Goal: Information Seeking & Learning: Learn about a topic

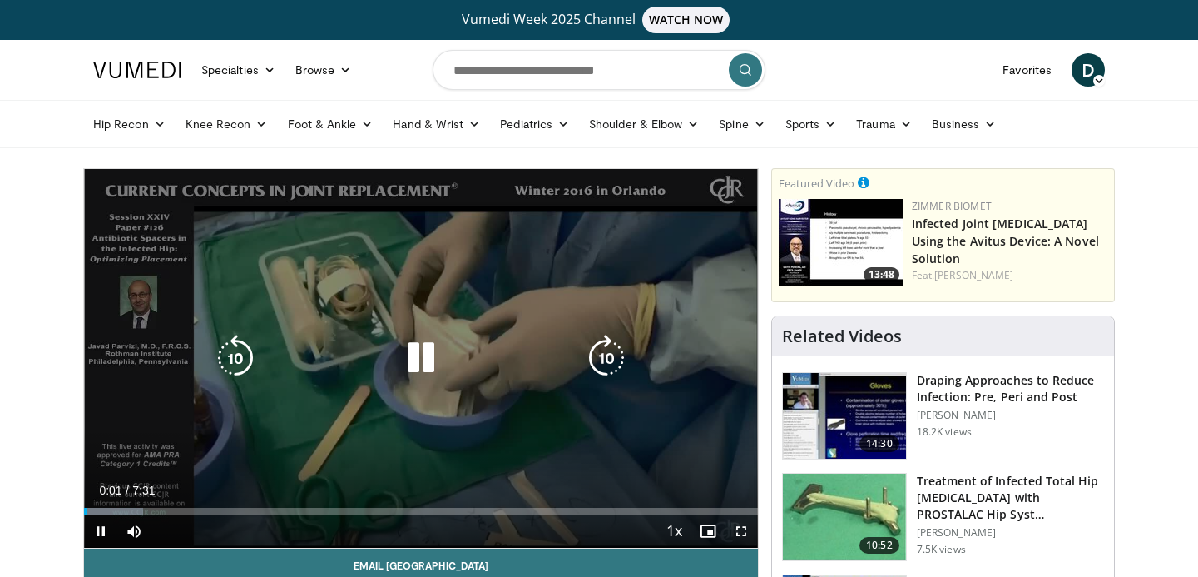
click at [414, 360] on icon "Video Player" at bounding box center [421, 358] width 47 height 47
click at [424, 363] on icon "Video Player" at bounding box center [421, 358] width 47 height 47
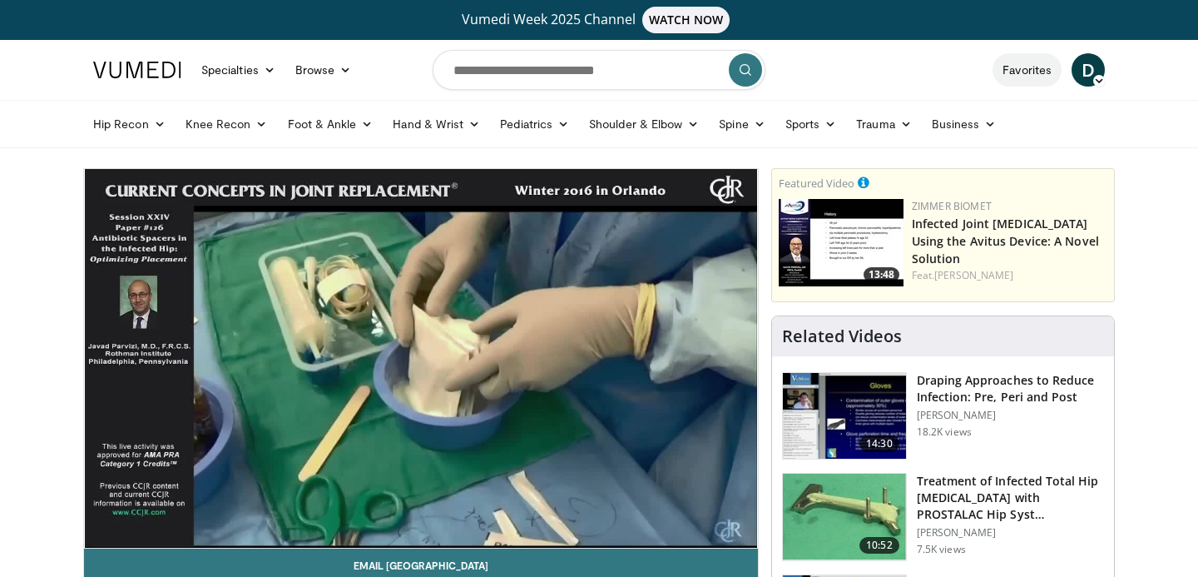
click at [1024, 74] on link "Favorites" at bounding box center [1027, 69] width 69 height 33
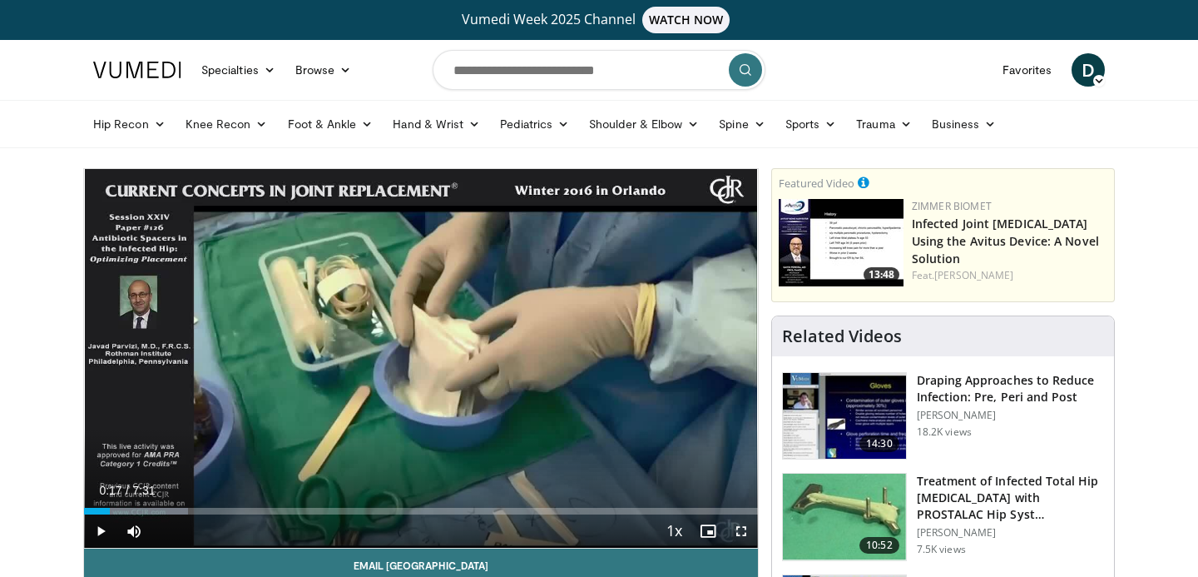
click at [856, 533] on img at bounding box center [844, 517] width 123 height 87
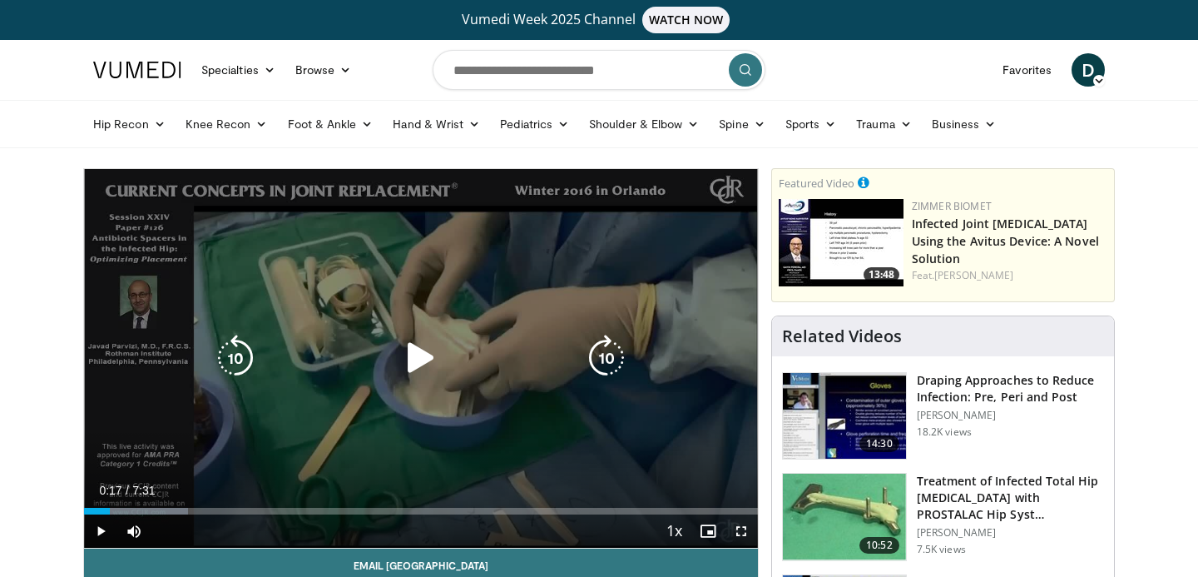
click at [414, 358] on icon "Video Player" at bounding box center [421, 358] width 47 height 47
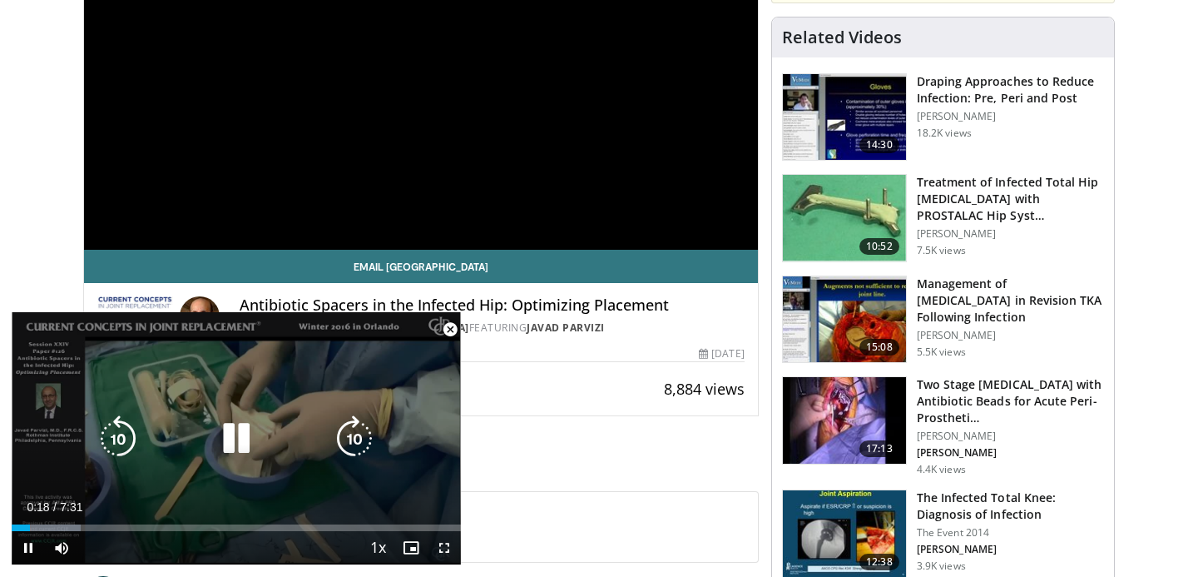
scroll to position [291, 0]
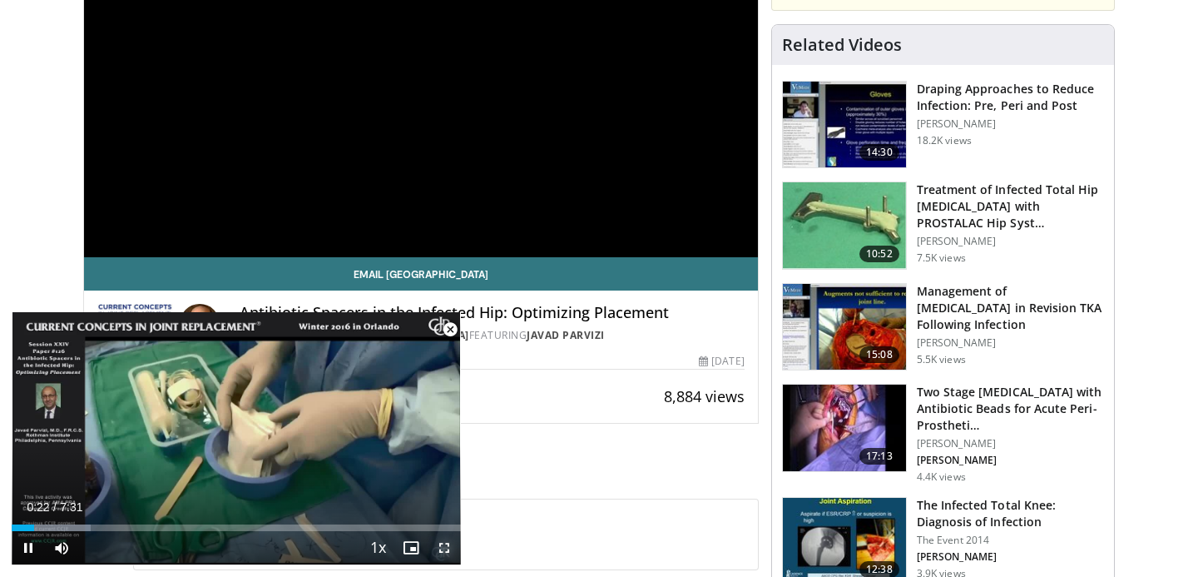
click at [446, 541] on span "Video Player" at bounding box center [444, 547] width 33 height 33
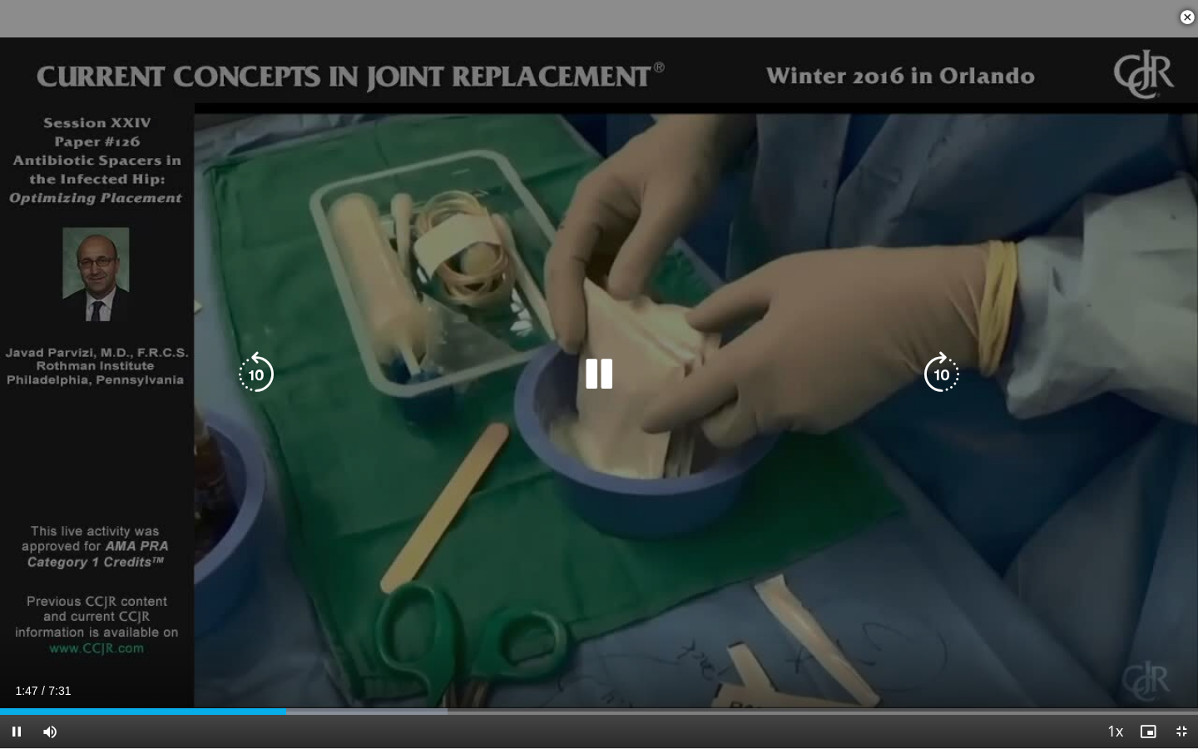
click at [940, 366] on icon "Video Player" at bounding box center [942, 374] width 47 height 47
click at [939, 373] on icon "Video Player" at bounding box center [942, 374] width 47 height 47
click at [939, 375] on icon "Video Player" at bounding box center [942, 374] width 47 height 47
click at [935, 376] on icon "Video Player" at bounding box center [942, 374] width 47 height 47
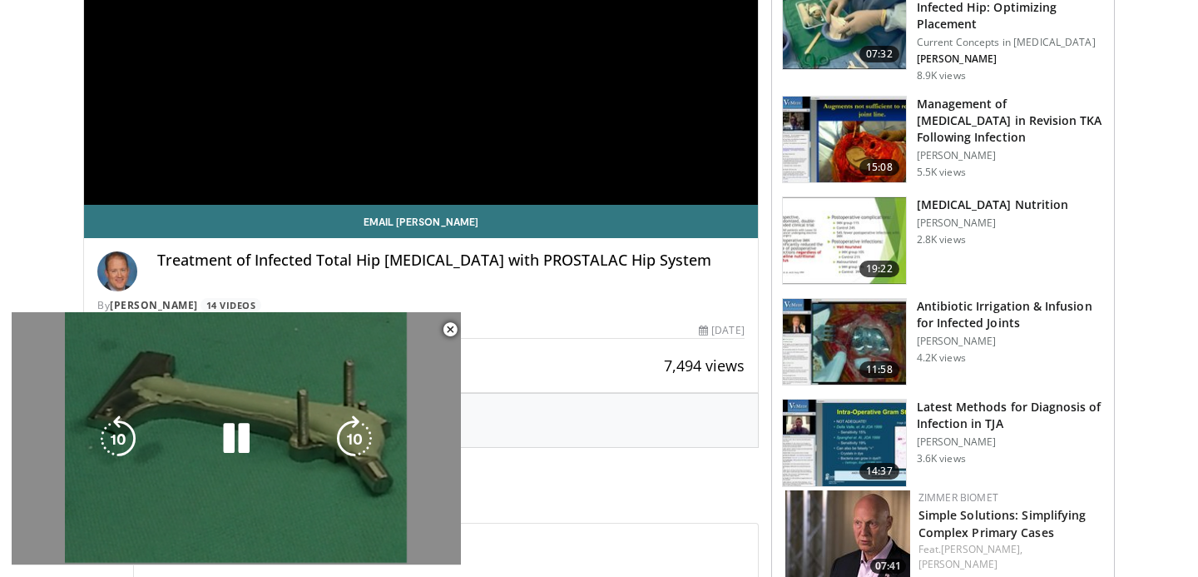
scroll to position [367, 0]
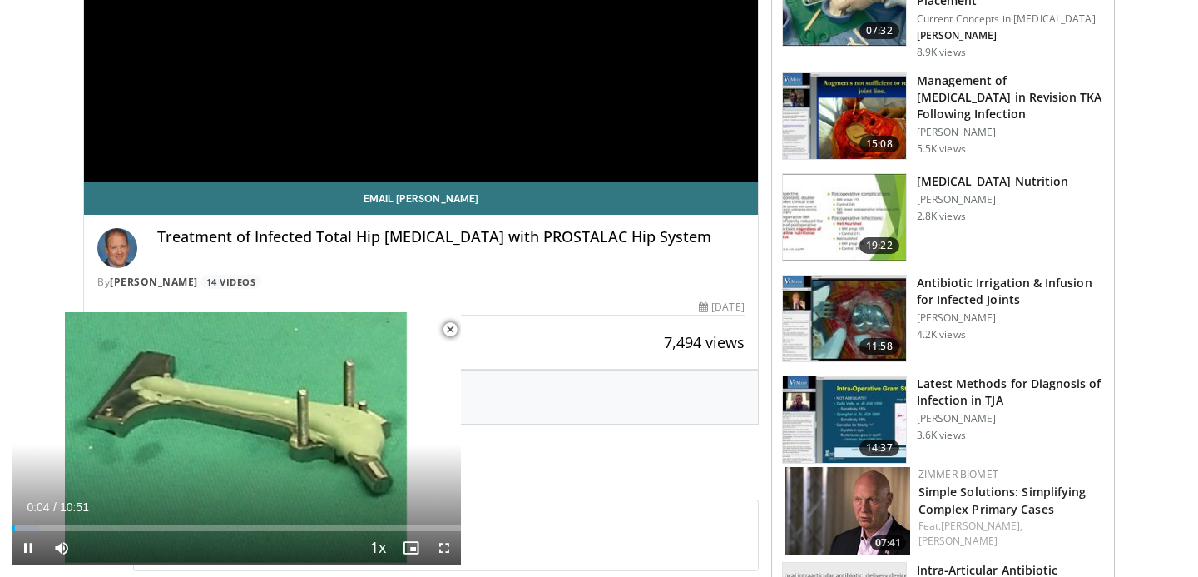
click at [447, 324] on span "Video Player" at bounding box center [450, 329] width 33 height 33
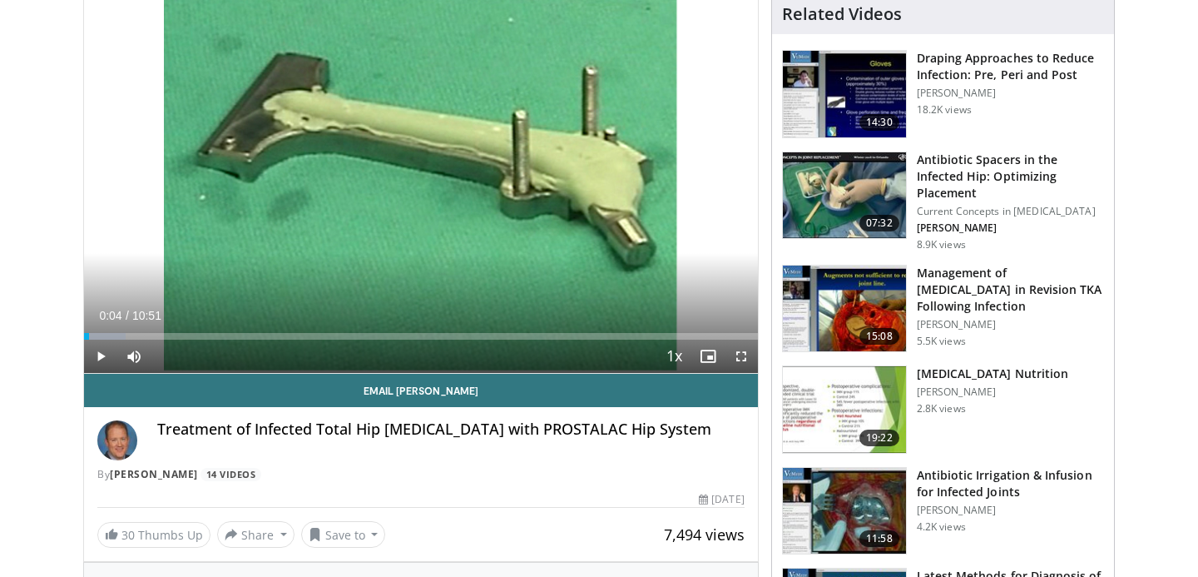
scroll to position [110, 0]
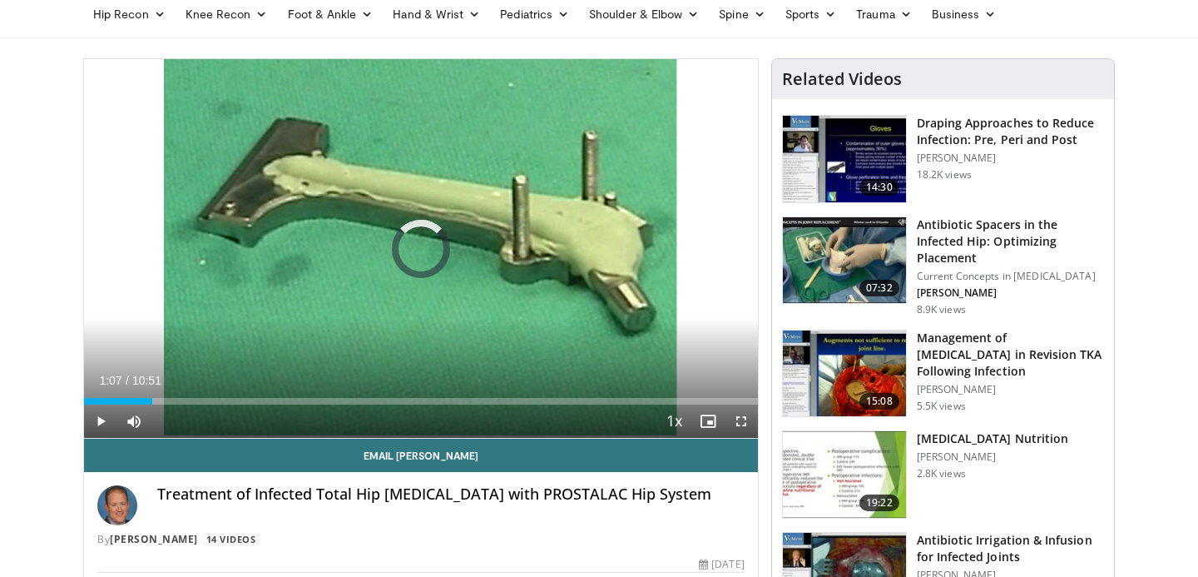
drag, startPoint x: 87, startPoint y: 403, endPoint x: 254, endPoint y: 402, distance: 166.4
click at [254, 402] on div "Progress Bar" at bounding box center [255, 401] width 2 height 7
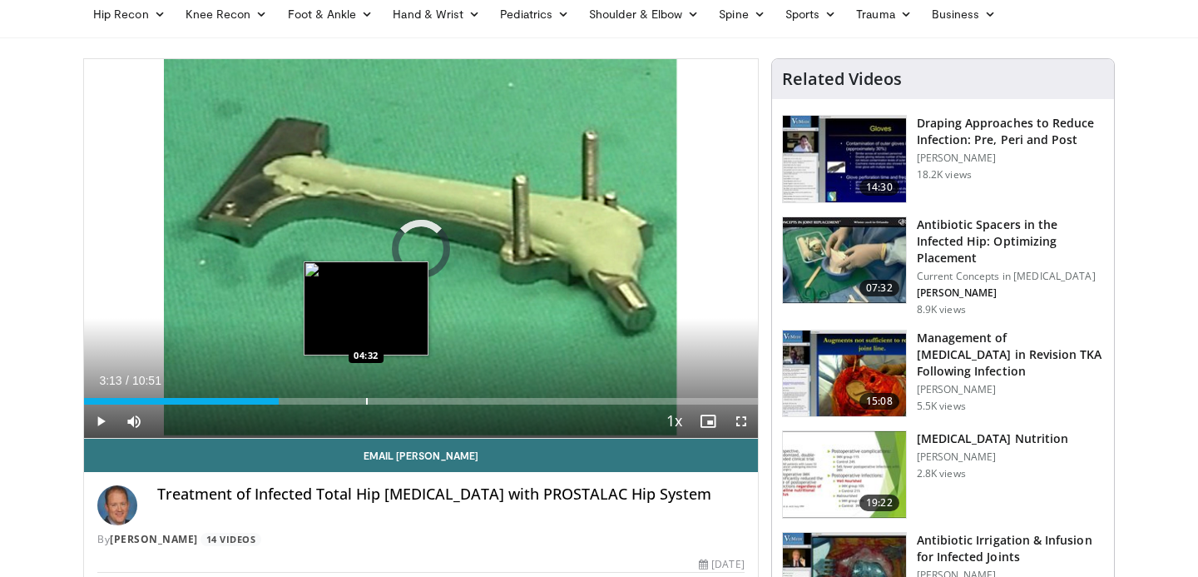
drag, startPoint x: 254, startPoint y: 402, endPoint x: 375, endPoint y: 399, distance: 120.7
click at [368, 399] on div "Progress Bar" at bounding box center [367, 401] width 2 height 7
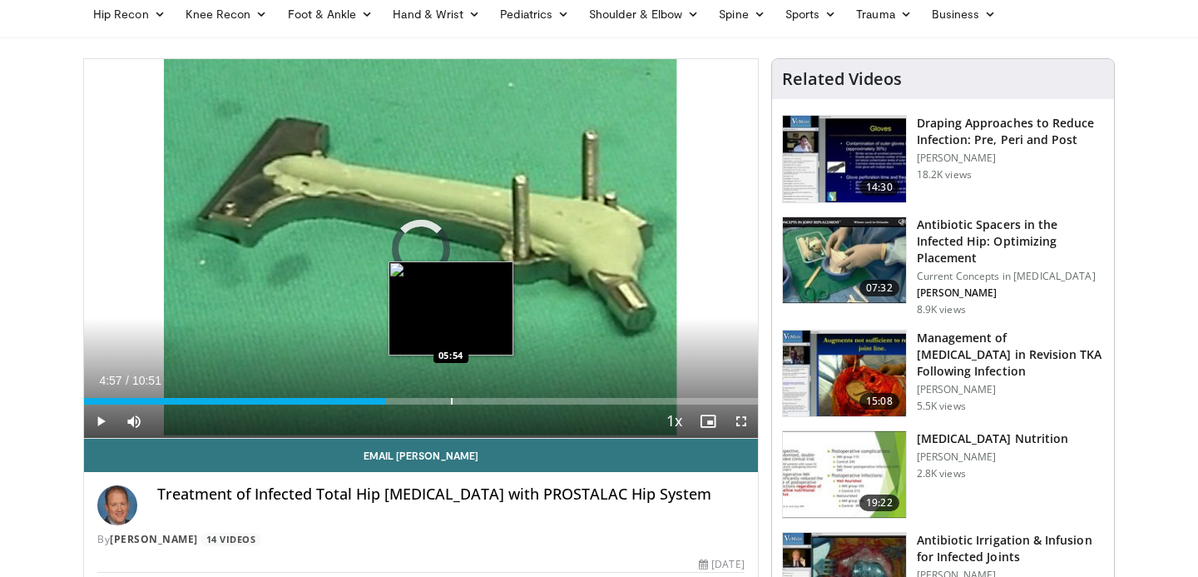
drag, startPoint x: 375, startPoint y: 399, endPoint x: 458, endPoint y: 400, distance: 83.2
click at [458, 400] on div "Loaded : 0.00% 05:50 05:54" at bounding box center [421, 401] width 674 height 7
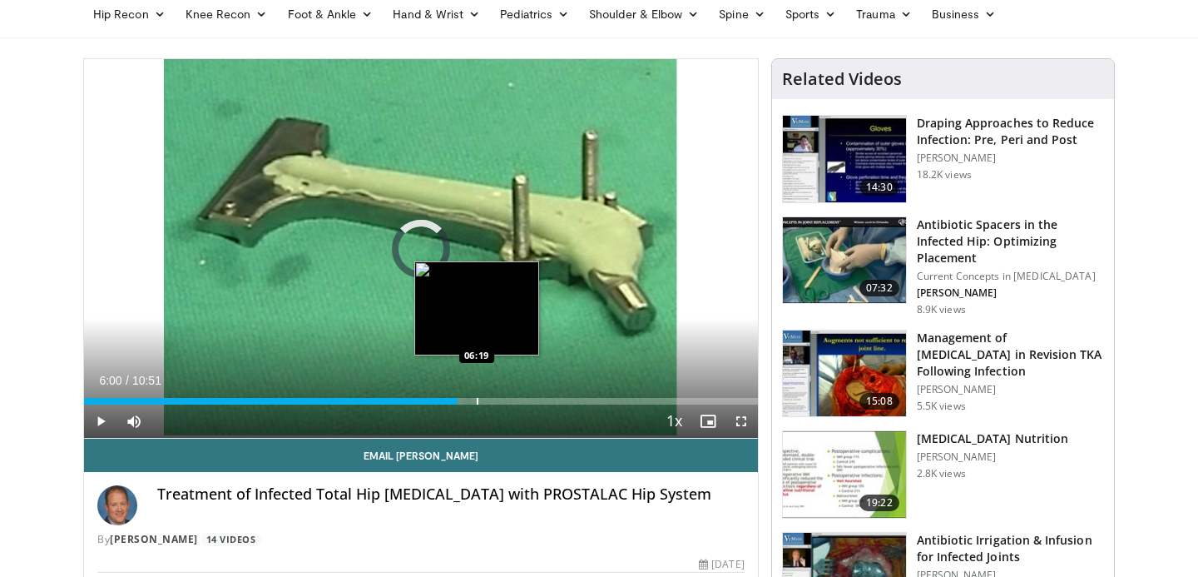
drag, startPoint x: 458, startPoint y: 400, endPoint x: 551, endPoint y: 400, distance: 93.2
click at [551, 400] on div "Loaded : 0.00% 06:15 06:19" at bounding box center [421, 401] width 674 height 7
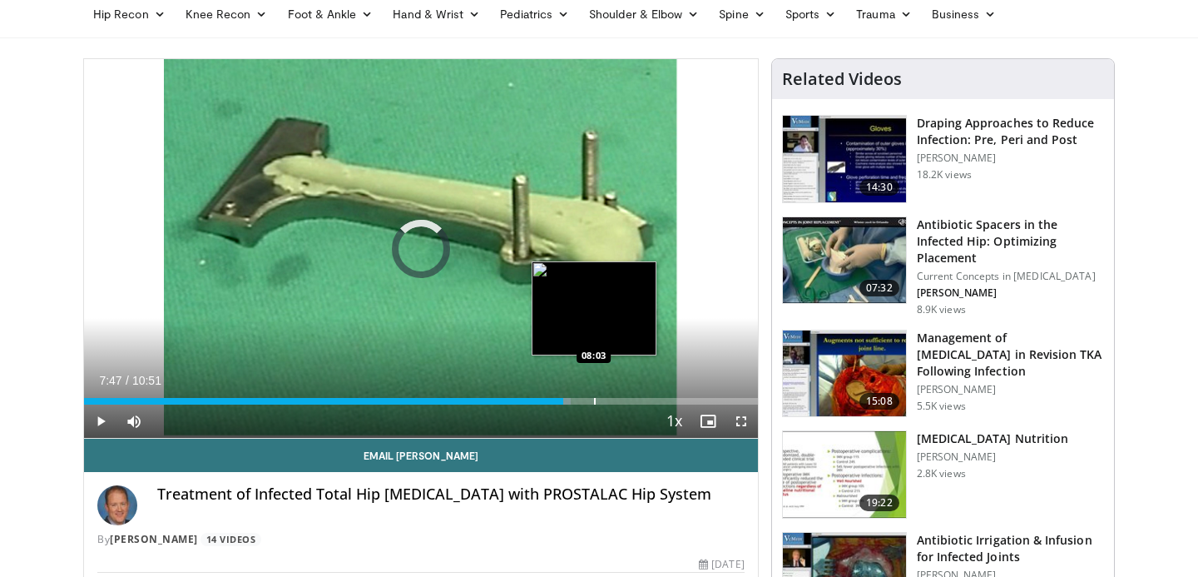
drag, startPoint x: 551, startPoint y: 400, endPoint x: 610, endPoint y: 399, distance: 59.1
click at [596, 399] on div "Progress Bar" at bounding box center [595, 401] width 2 height 7
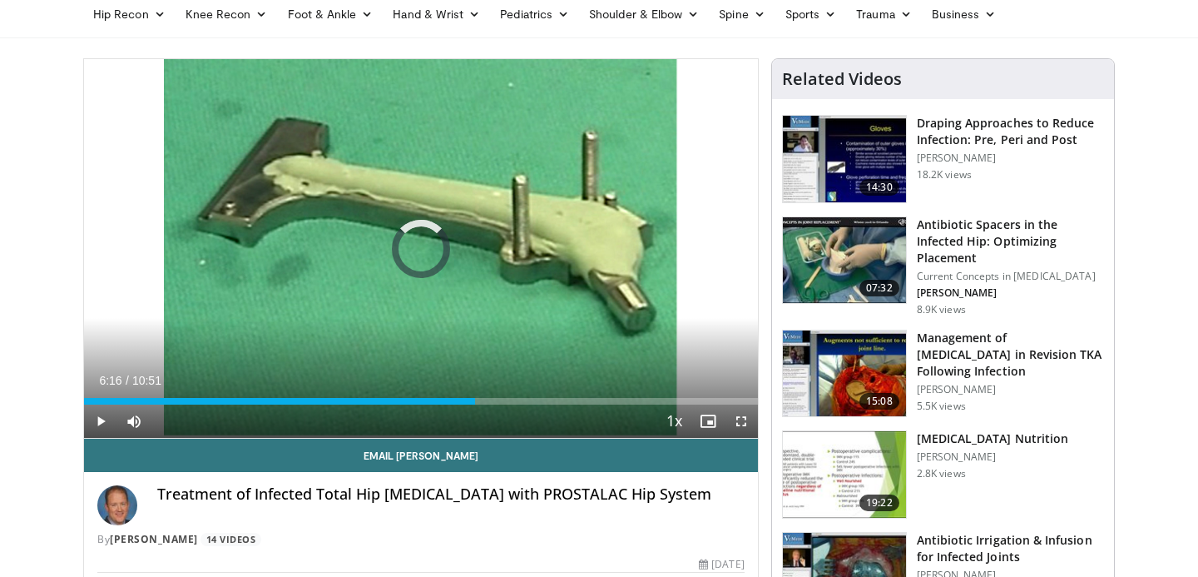
drag, startPoint x: 610, startPoint y: 399, endPoint x: 424, endPoint y: 382, distance: 187.2
click at [424, 404] on div "Current Time 6:16 / Duration 10:51 Play Skip Backward Skip Forward Mute Loaded …" at bounding box center [421, 420] width 674 height 33
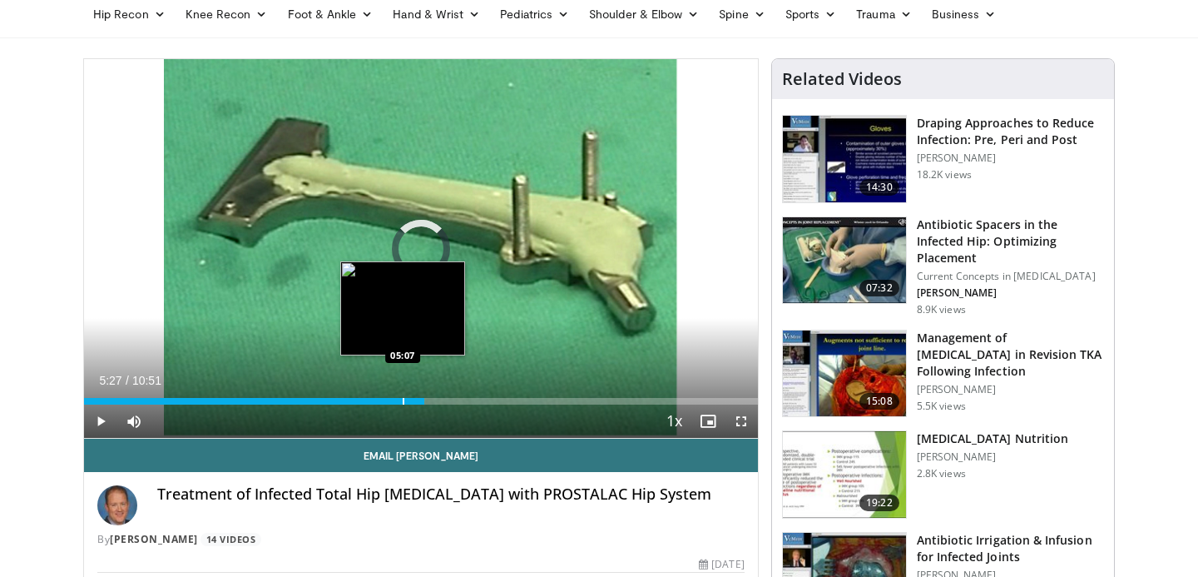
drag, startPoint x: 424, startPoint y: 399, endPoint x: 395, endPoint y: 399, distance: 29.1
click at [403, 399] on div "Progress Bar" at bounding box center [404, 401] width 2 height 7
click at [389, 396] on div "Loaded : 0.00% 04:59 04:59" at bounding box center [421, 397] width 674 height 16
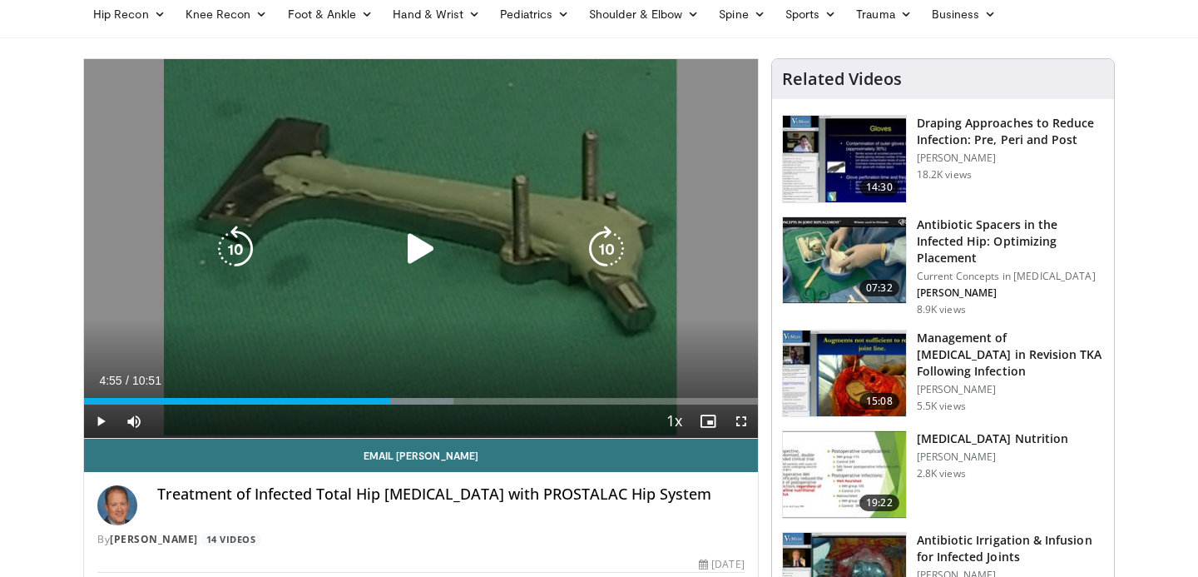
scroll to position [0, 0]
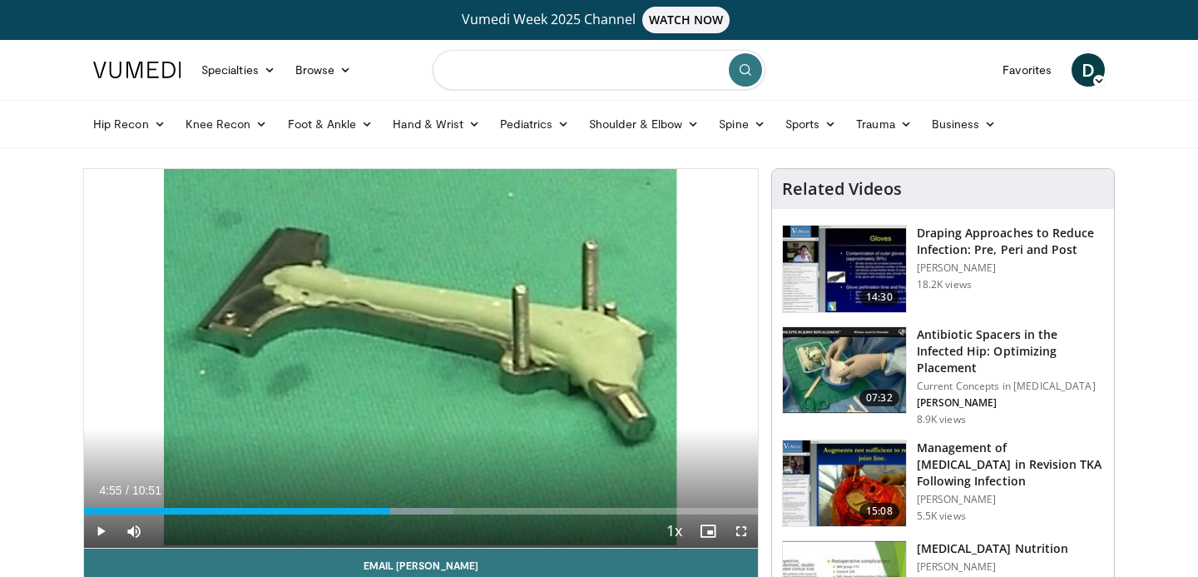
click at [602, 76] on input "Search topics, interventions" at bounding box center [599, 70] width 333 height 40
type input "*********"
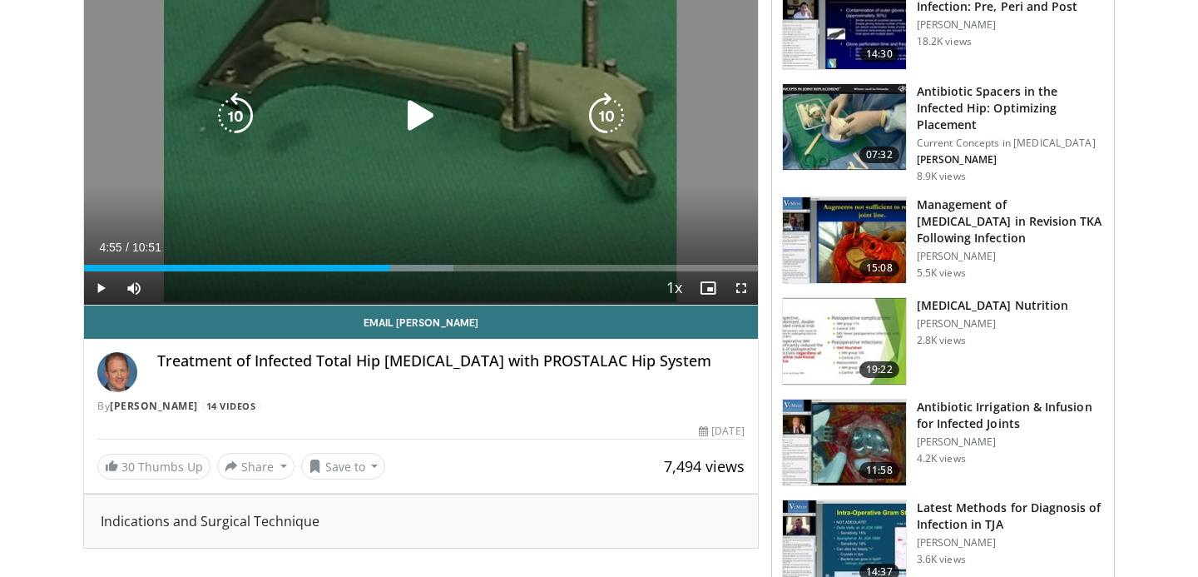
scroll to position [247, 0]
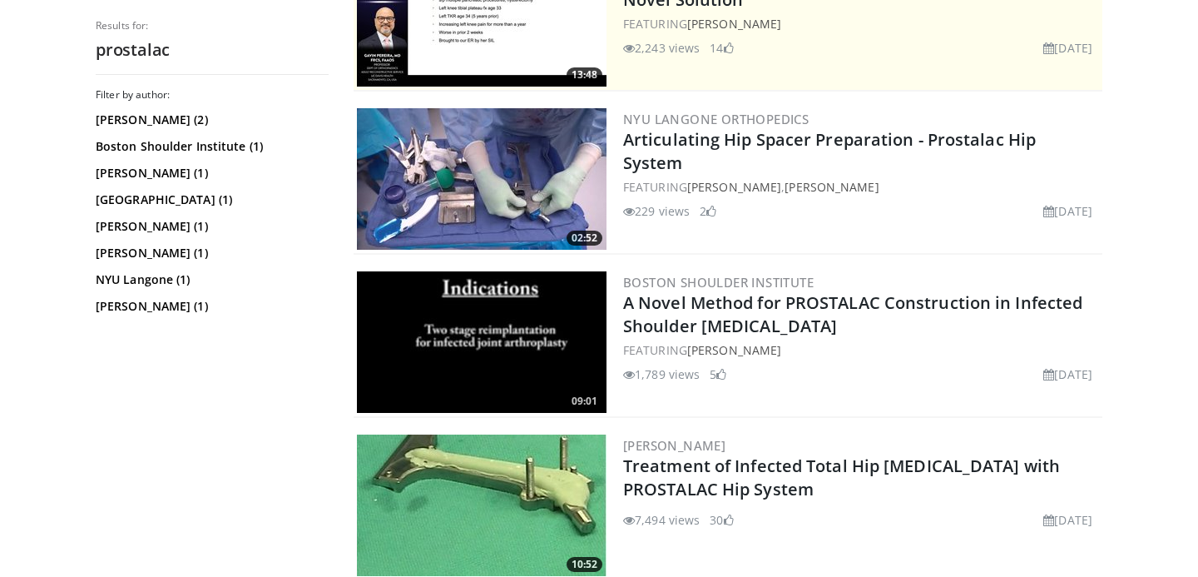
scroll to position [278, 0]
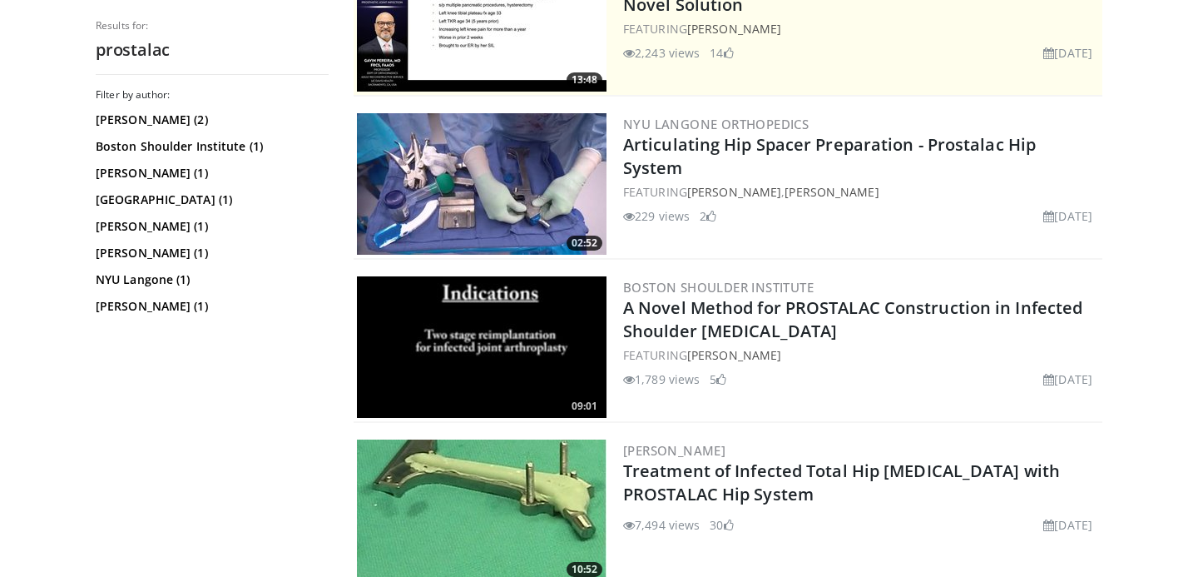
click at [534, 180] on img at bounding box center [482, 183] width 250 height 141
click at [503, 472] on img at bounding box center [482, 509] width 250 height 141
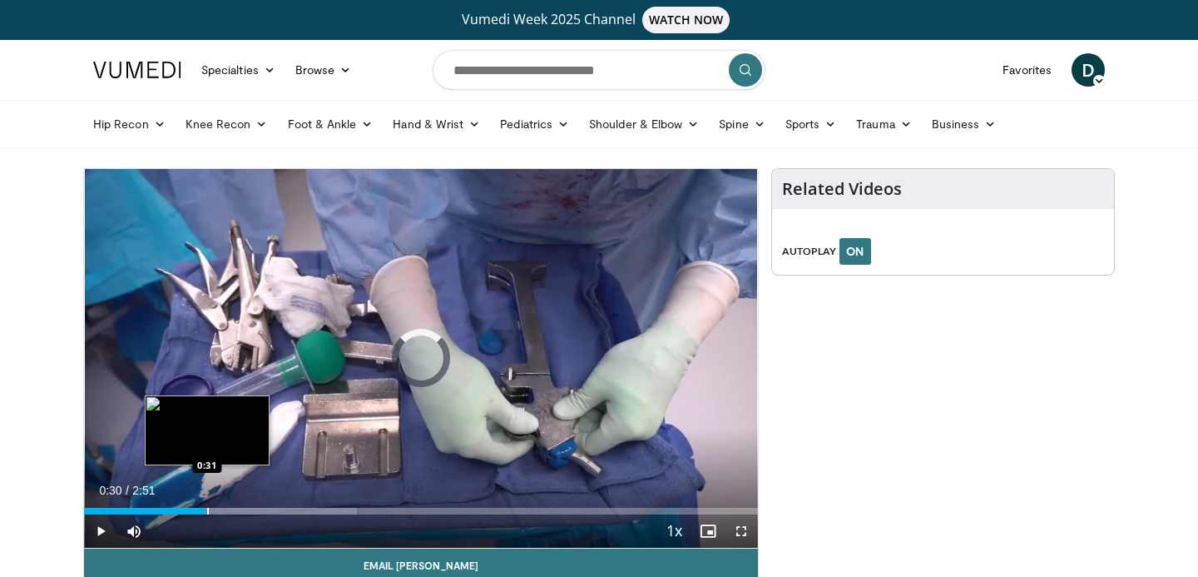
drag, startPoint x: 92, startPoint y: 512, endPoint x: 214, endPoint y: 504, distance: 121.8
click at [214, 504] on div "Loaded : 40.53% 0:30 0:31" at bounding box center [421, 507] width 674 height 16
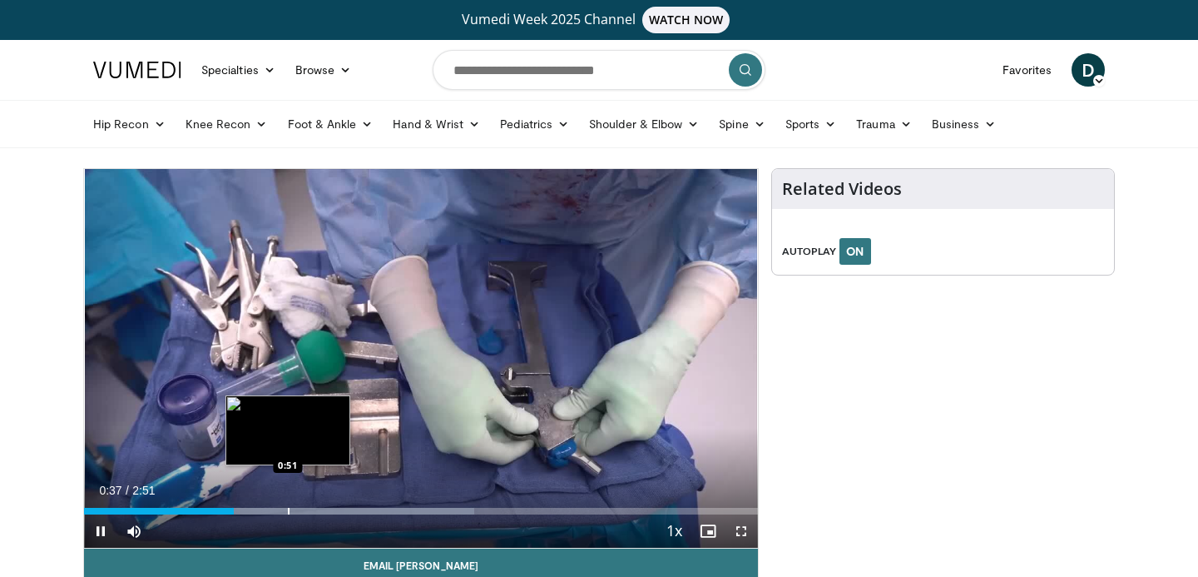
drag, startPoint x: 226, startPoint y: 513, endPoint x: 290, endPoint y: 504, distance: 64.7
click at [290, 504] on video-js "**********" at bounding box center [421, 359] width 674 height 380
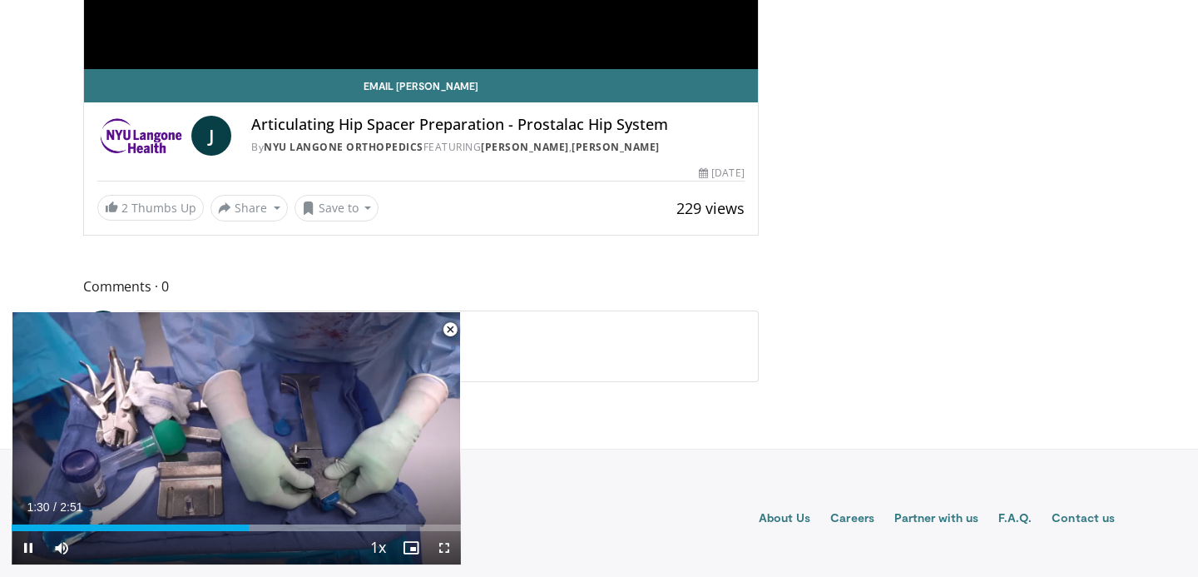
scroll to position [483, 0]
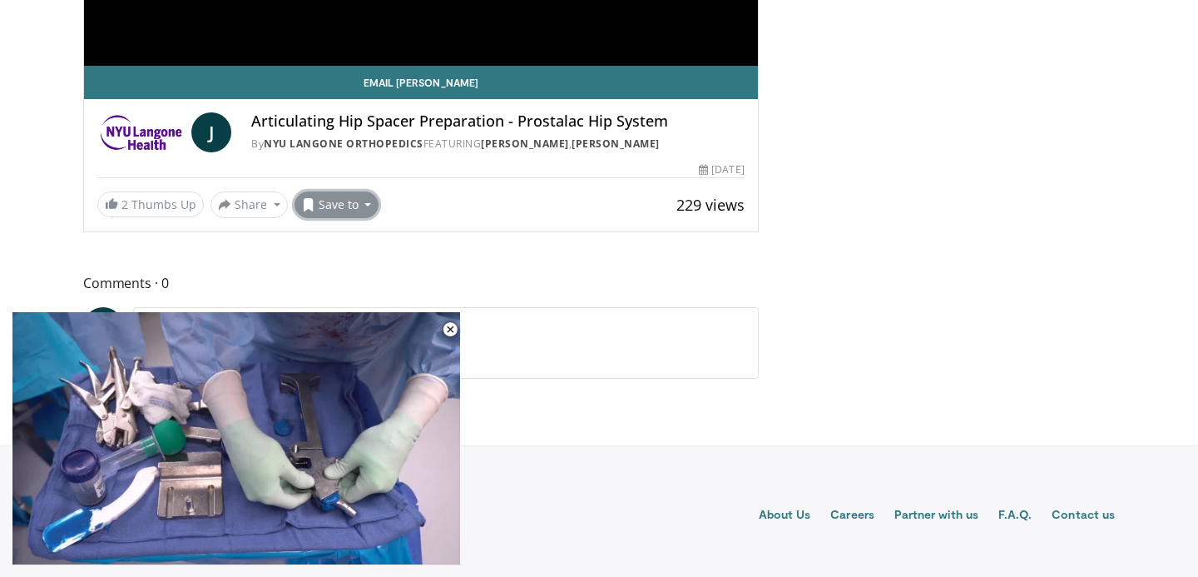
click at [355, 209] on button "Save to" at bounding box center [337, 204] width 85 height 27
click at [343, 239] on span "Add to Favorites" at bounding box center [366, 240] width 102 height 18
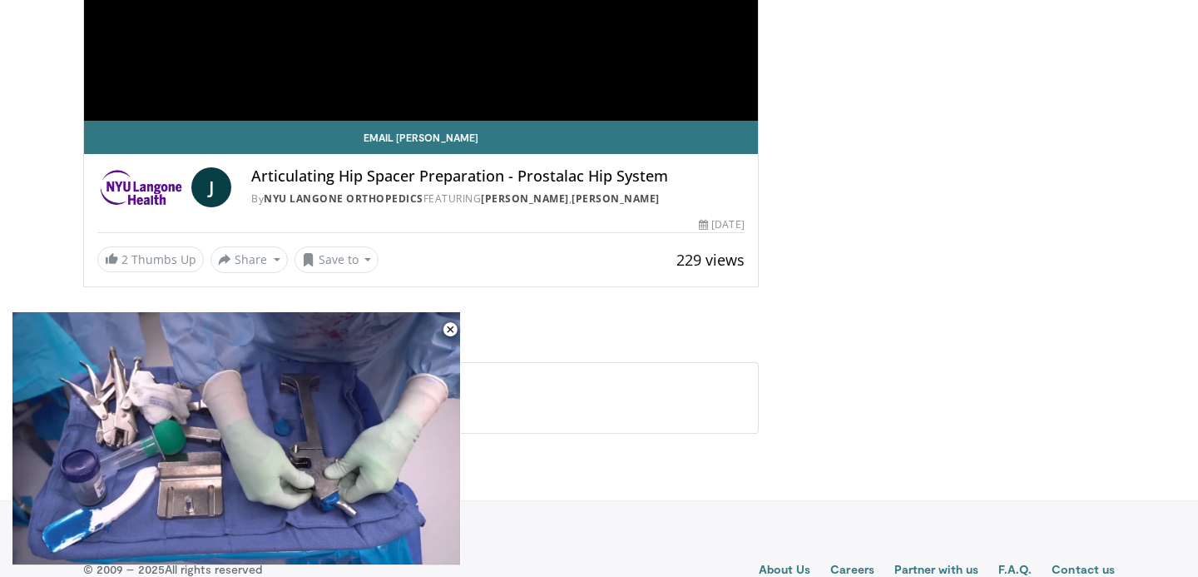
scroll to position [538, 0]
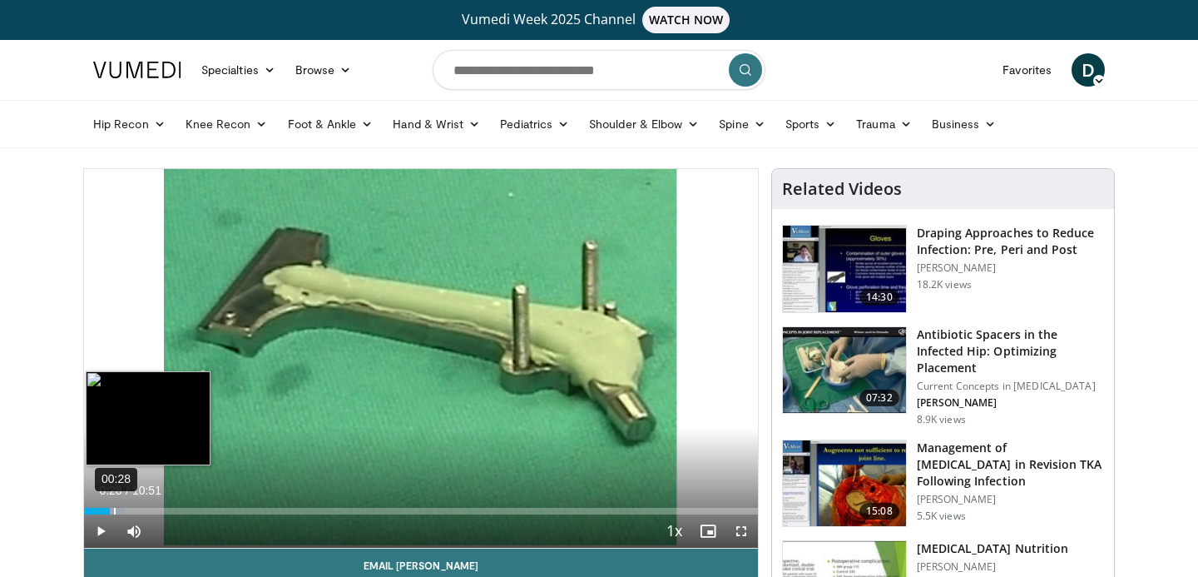
drag, startPoint x: 88, startPoint y: 509, endPoint x: 136, endPoint y: 509, distance: 47.4
click at [116, 509] on div "00:28" at bounding box center [115, 511] width 2 height 7
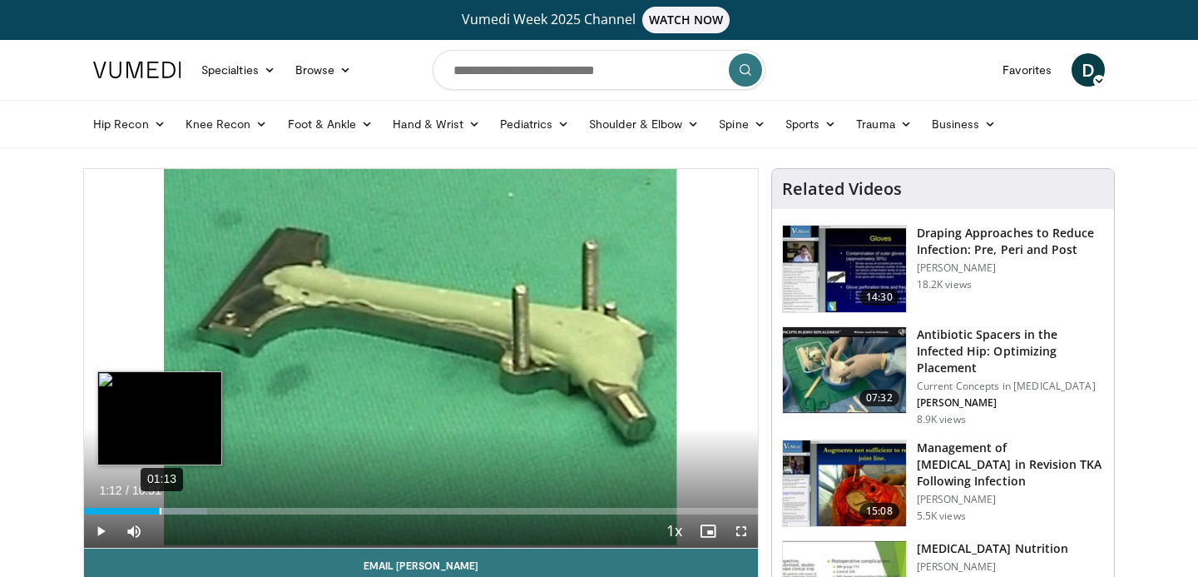
drag, startPoint x: 138, startPoint y: 511, endPoint x: 161, endPoint y: 511, distance: 22.5
click at [161, 511] on div "Loaded : 18.27% 01:13 01:12" at bounding box center [421, 511] width 674 height 7
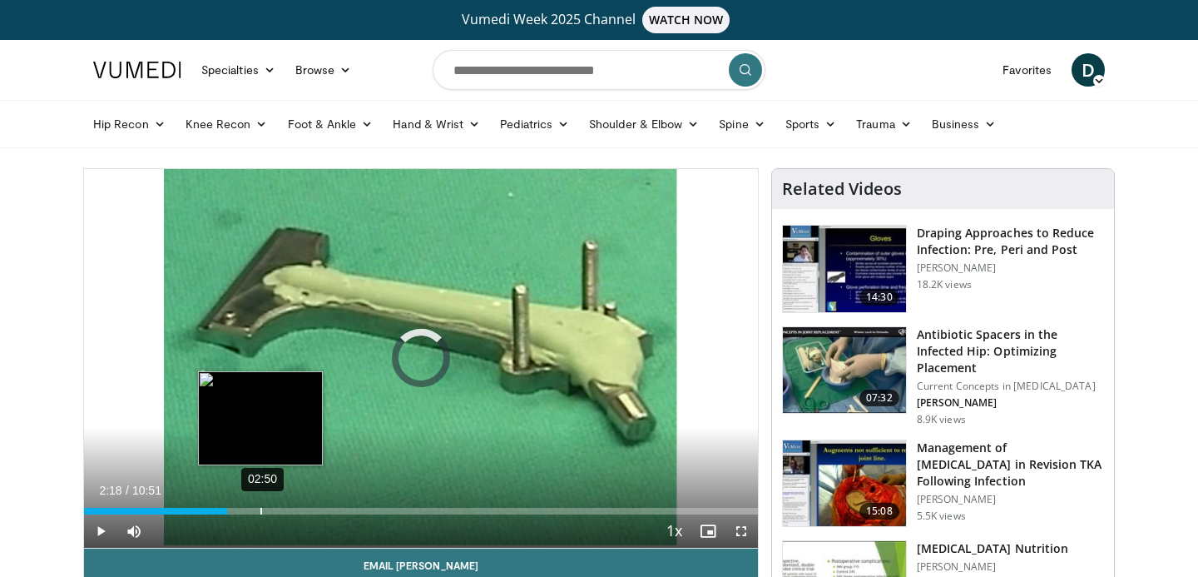
drag, startPoint x: 164, startPoint y: 508, endPoint x: 263, endPoint y: 504, distance: 99.1
click at [263, 504] on div "Loaded : 0.00% 02:50 02:47" at bounding box center [421, 507] width 674 height 16
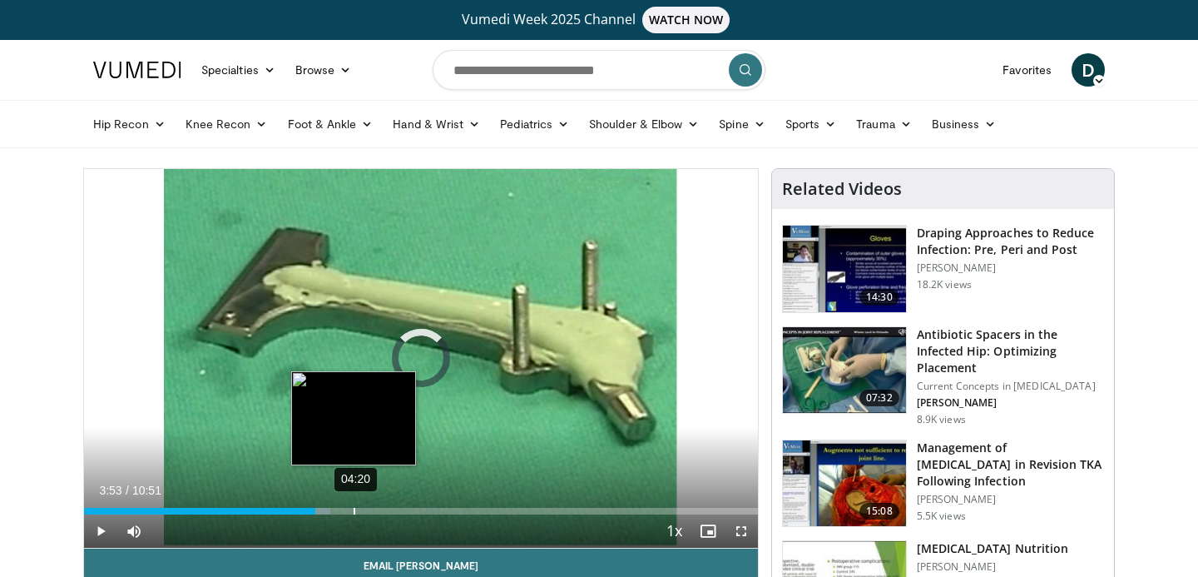
drag, startPoint x: 264, startPoint y: 512, endPoint x: 359, endPoint y: 512, distance: 94.9
click at [355, 512] on div "04:20" at bounding box center [355, 511] width 2 height 7
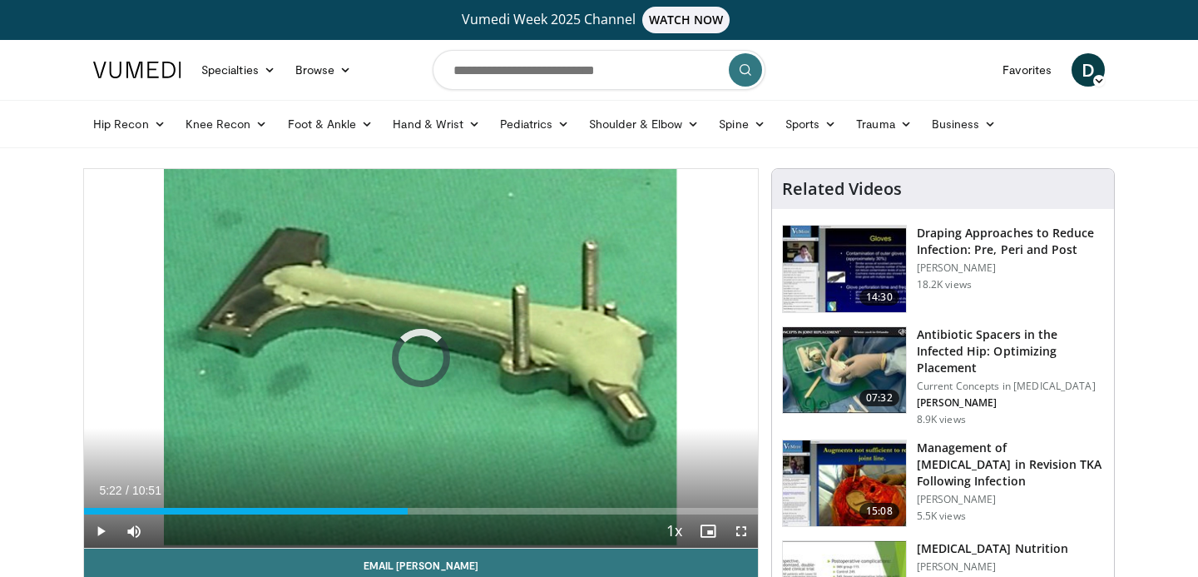
drag, startPoint x: 359, startPoint y: 512, endPoint x: 445, endPoint y: 501, distance: 87.2
click at [445, 501] on div "Loaded : 0.00% 05:41 05:36" at bounding box center [421, 507] width 674 height 16
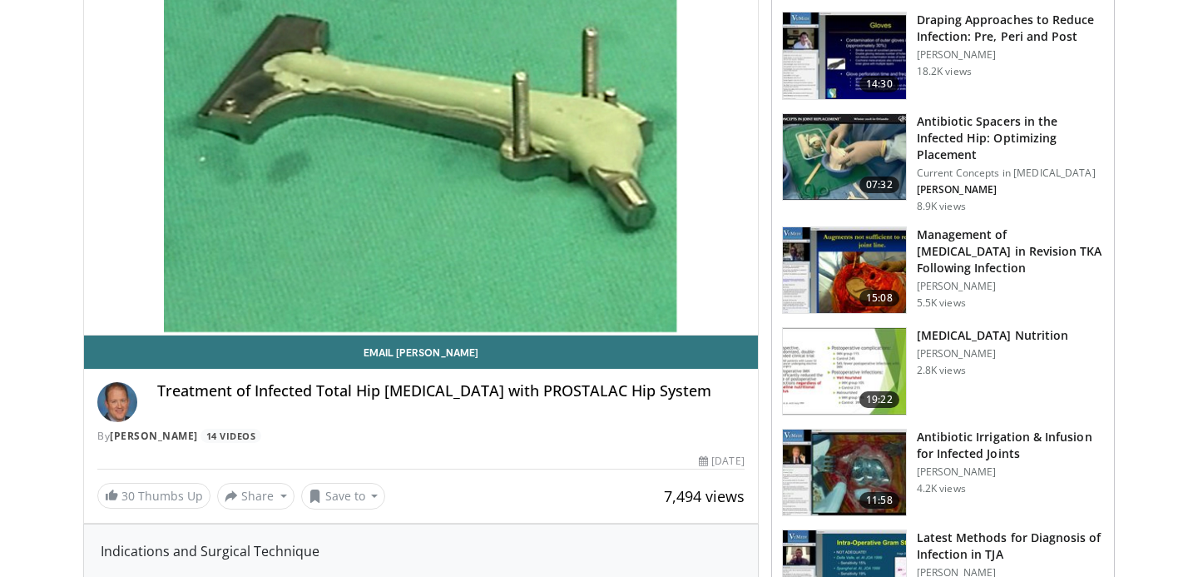
scroll to position [217, 0]
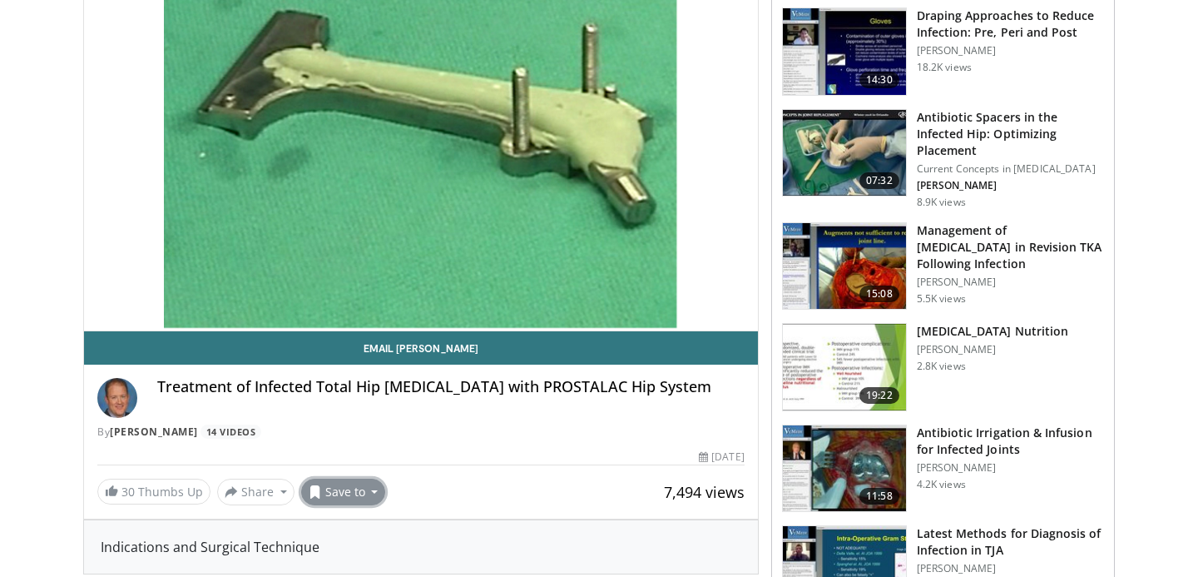
click at [365, 491] on button "Save to" at bounding box center [343, 492] width 85 height 27
click at [386, 422] on span "Add to Favorites" at bounding box center [373, 417] width 102 height 18
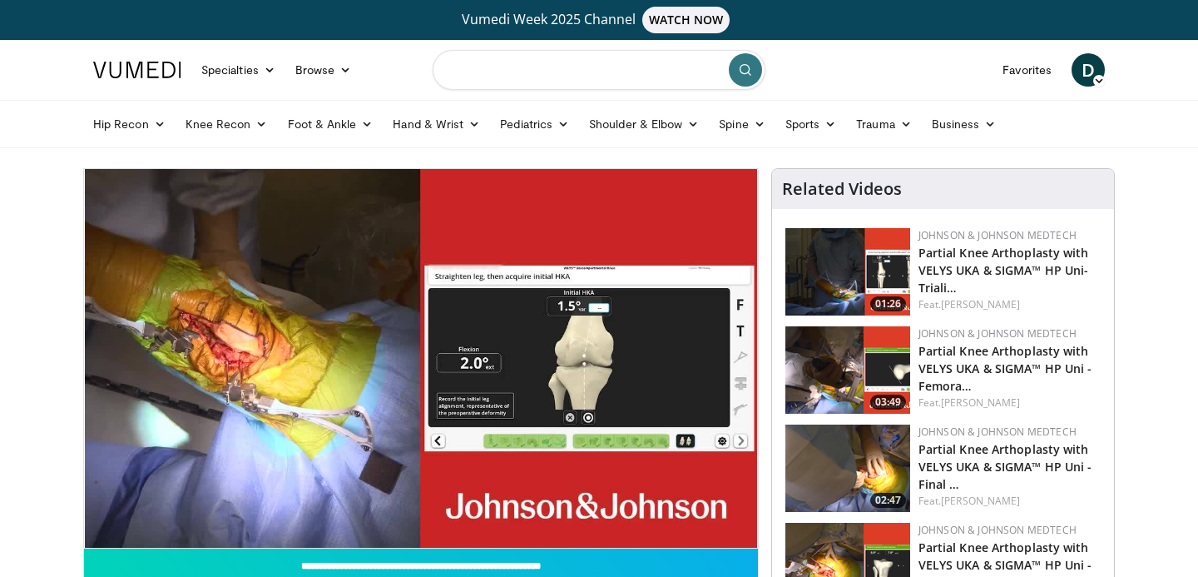
click at [605, 68] on input "Search topics, interventions" at bounding box center [599, 70] width 333 height 40
type input "**********"
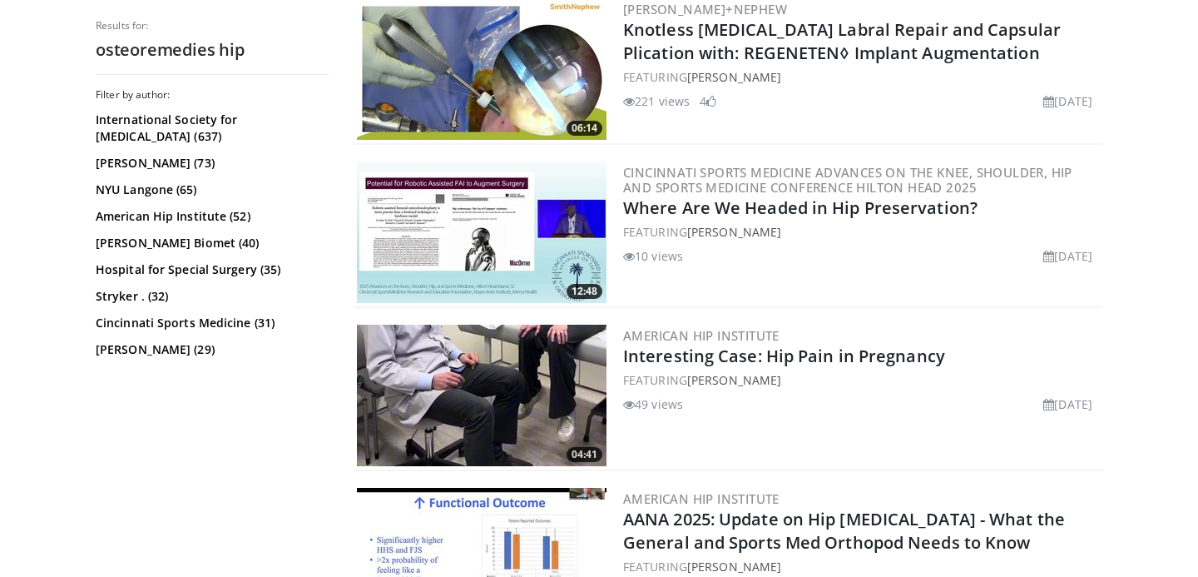
scroll to position [2190, 0]
